Goal: Task Accomplishment & Management: Use online tool/utility

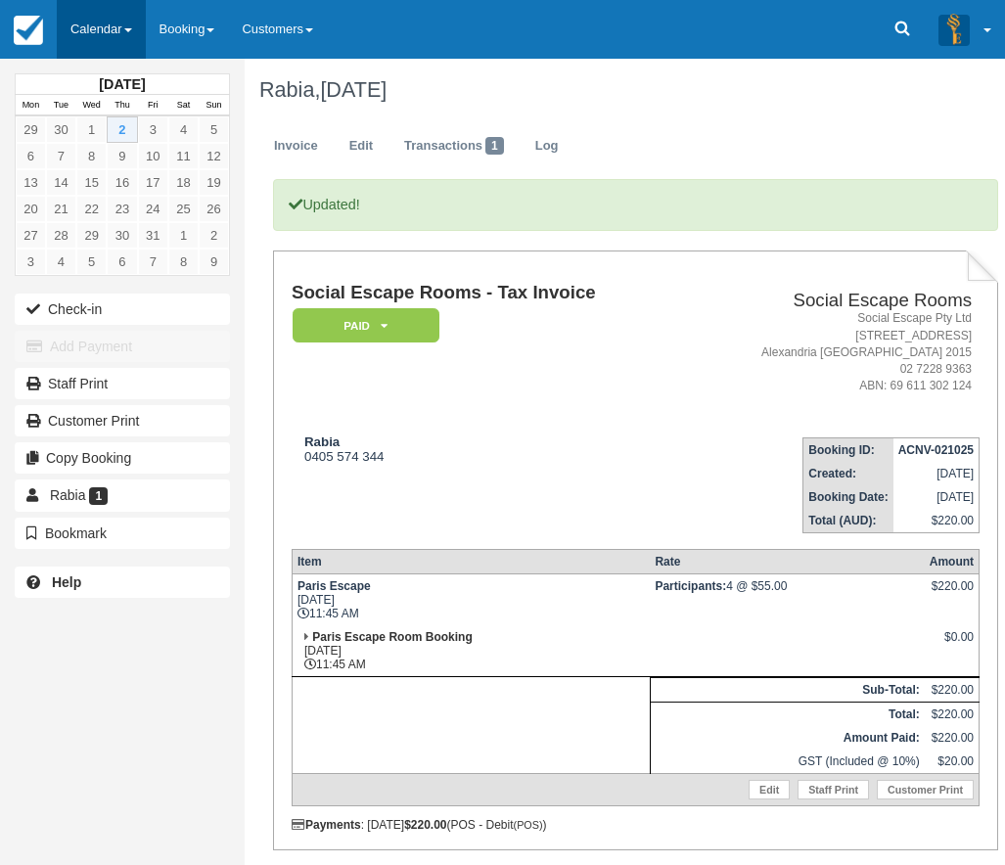
click at [106, 22] on link "Calendar" at bounding box center [101, 29] width 89 height 59
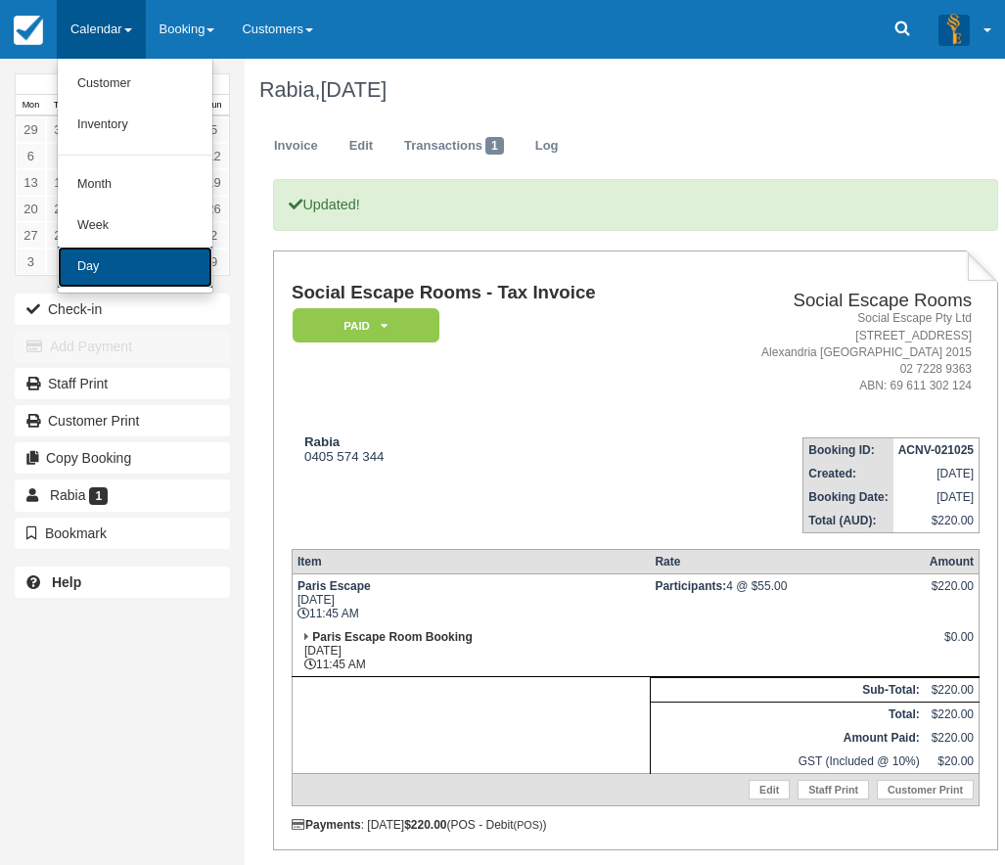
click at [105, 264] on link "Day" at bounding box center [135, 267] width 155 height 41
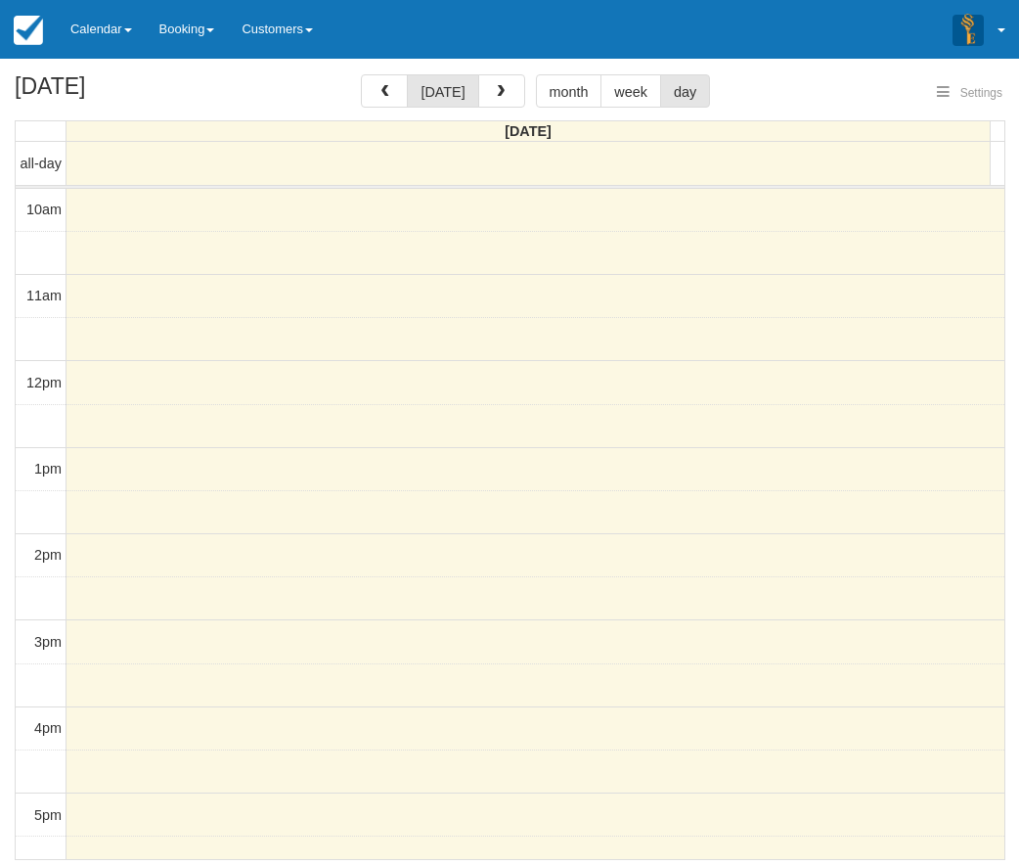
select select
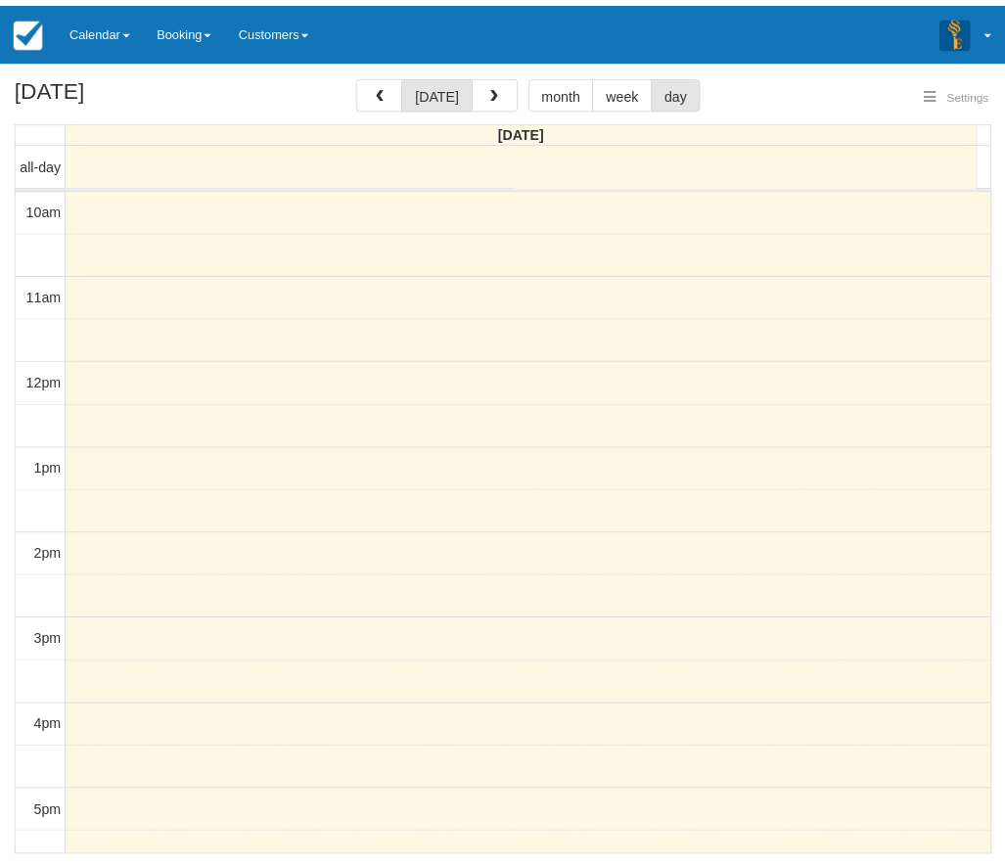
scroll to position [260, 0]
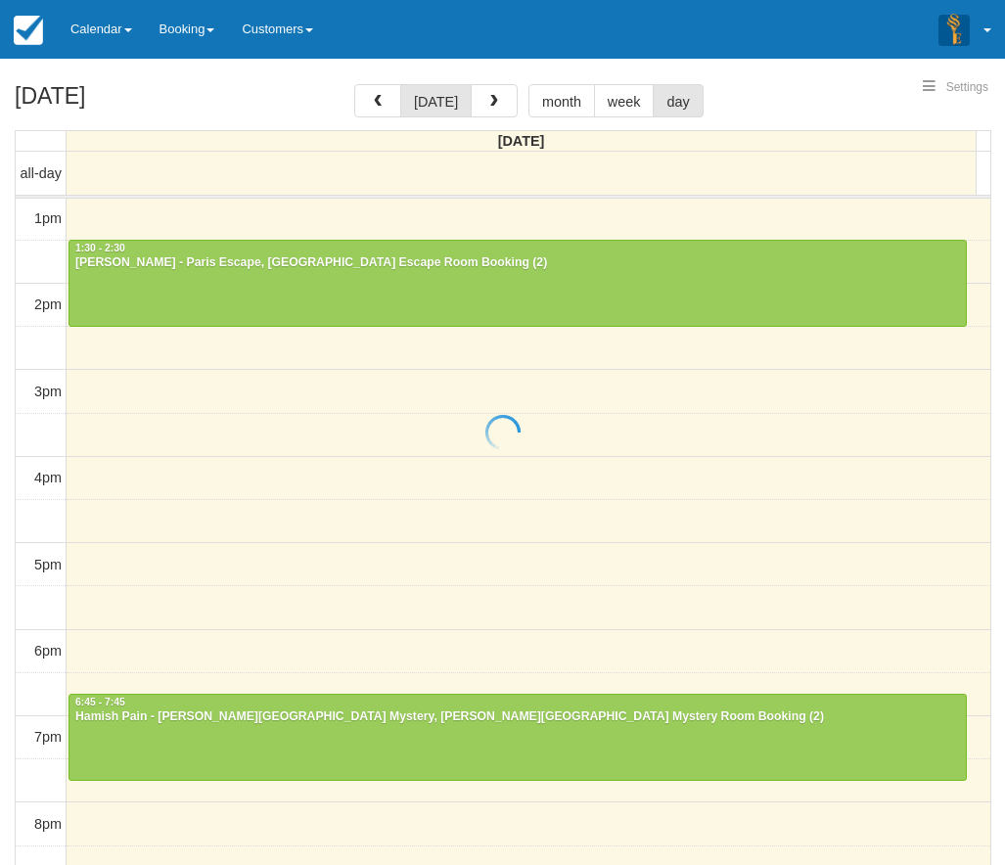
select select
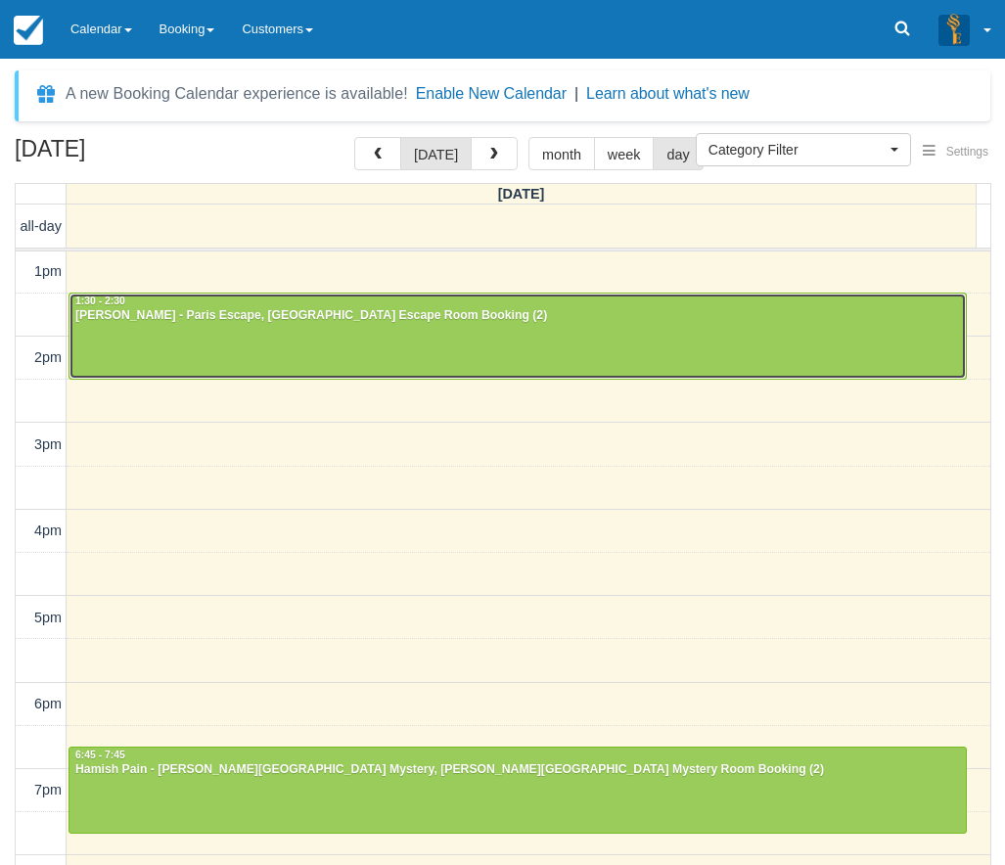
click at [457, 345] on div at bounding box center [517, 335] width 896 height 84
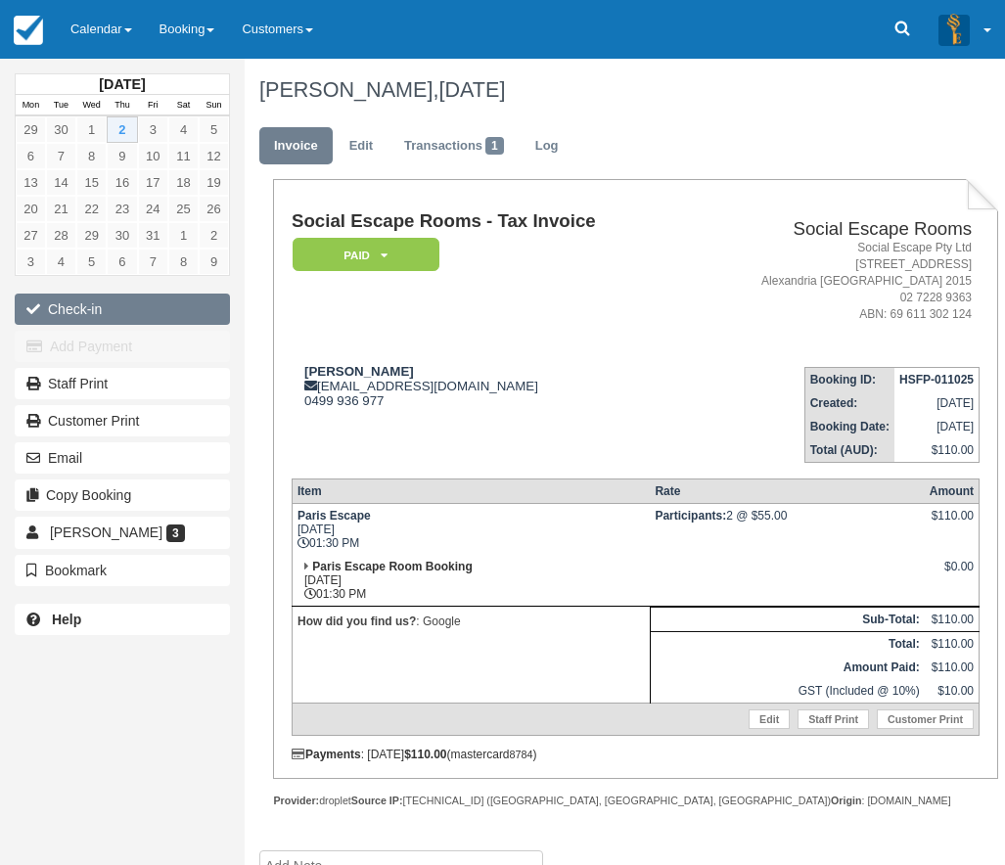
click at [96, 302] on button "Check-in" at bounding box center [122, 308] width 215 height 31
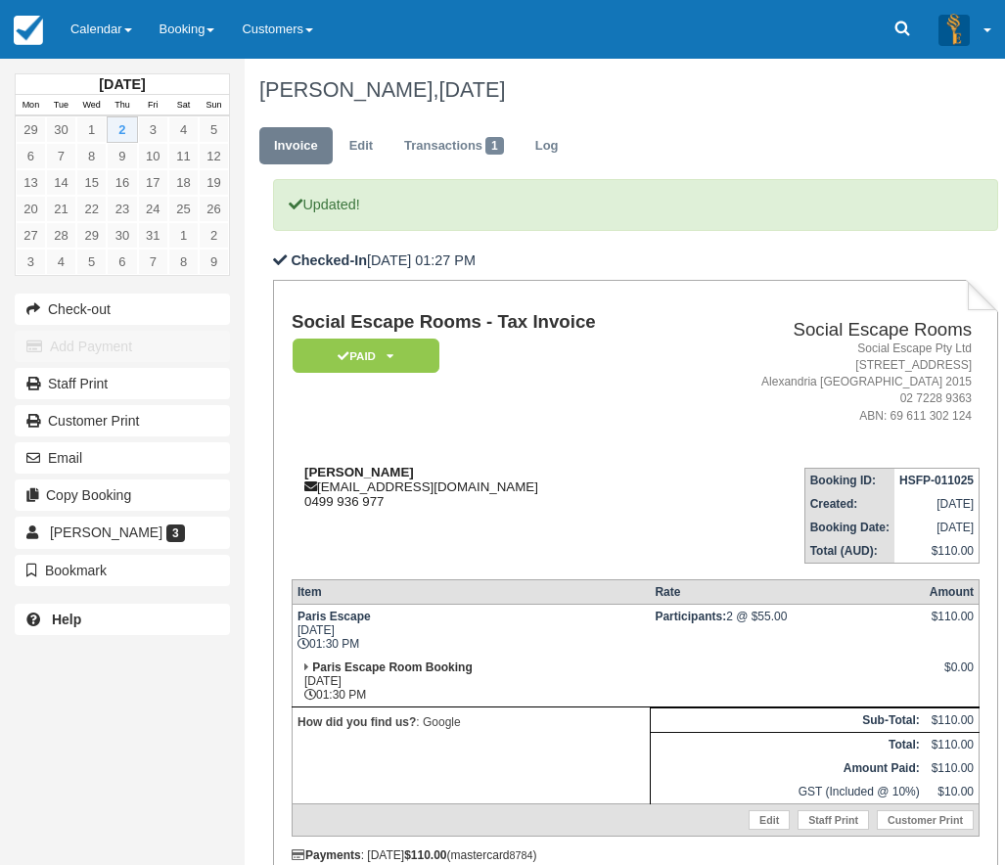
click at [636, 486] on div "[PERSON_NAME] [EMAIL_ADDRESS][DOMAIN_NAME] 0499 936 977" at bounding box center [489, 487] width 394 height 44
